Goal: Navigation & Orientation: Find specific page/section

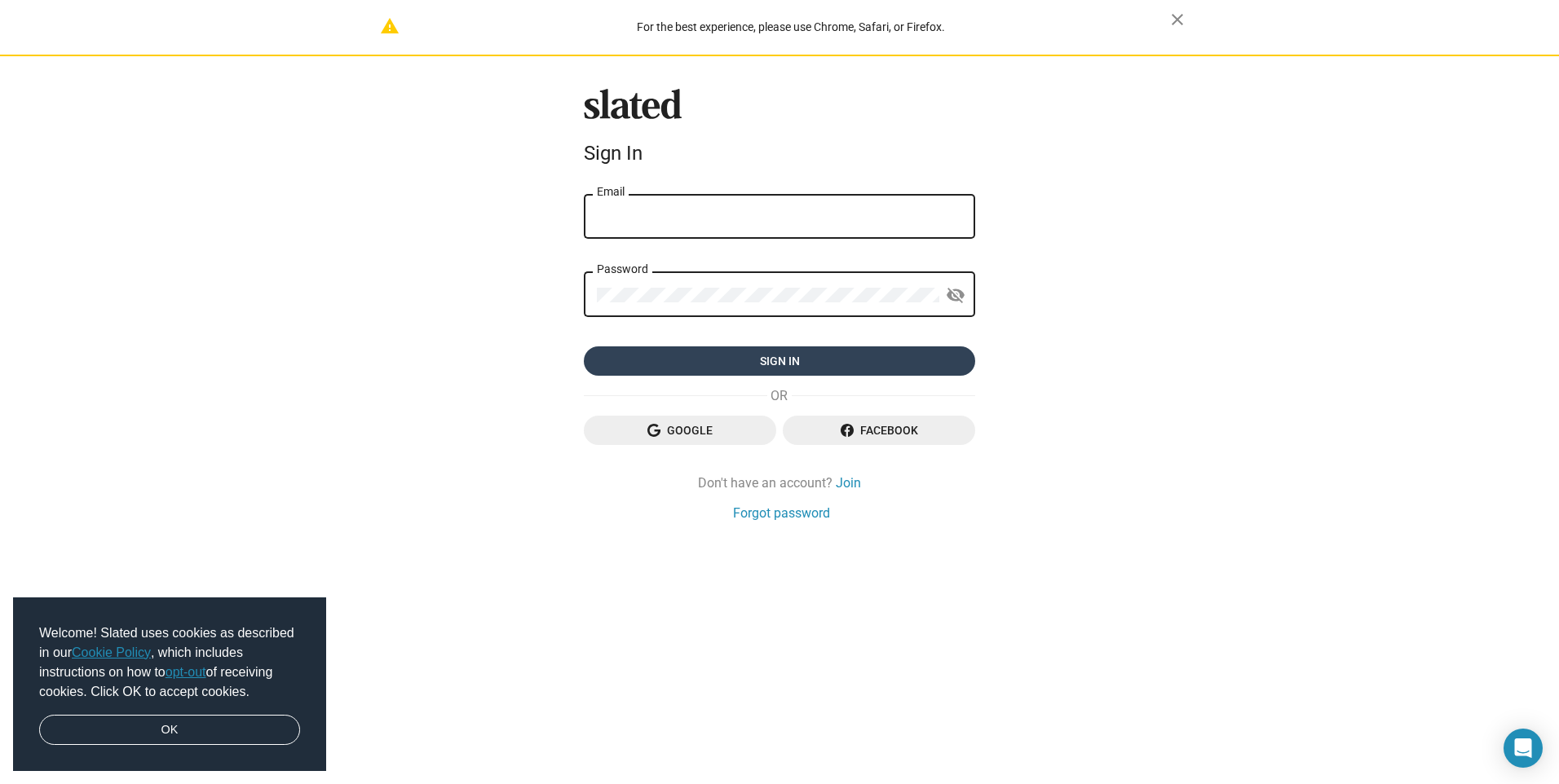
type input "cherylde4341@verizon.net"
click at [775, 346] on span "Sign in" at bounding box center [780, 360] width 366 height 29
